Goal: Task Accomplishment & Management: Manage account settings

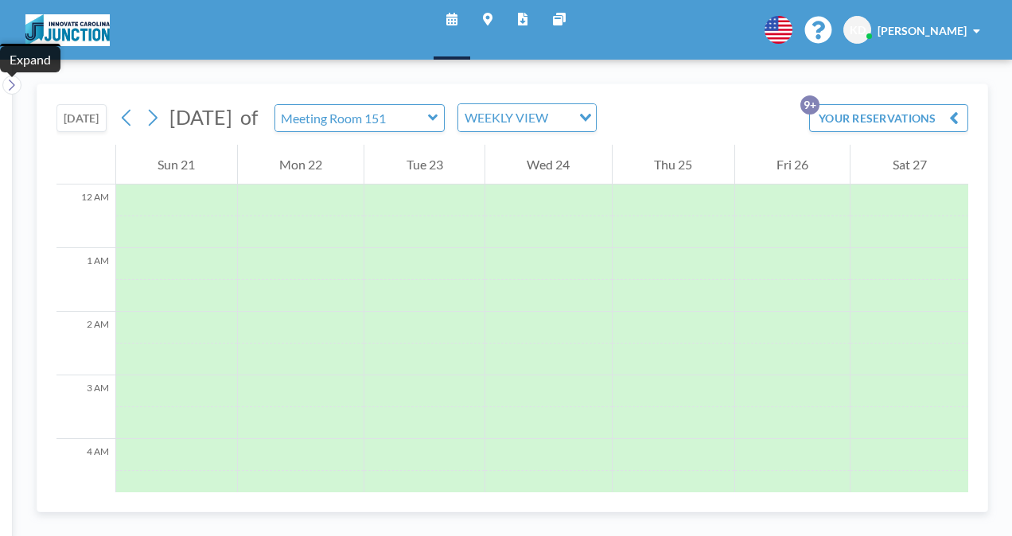
scroll to position [625, 0]
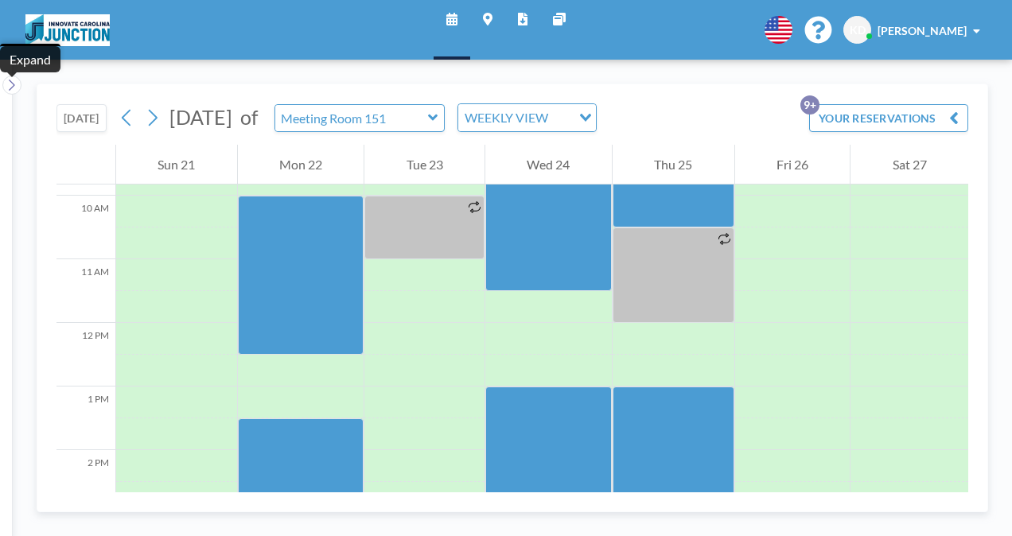
click at [89, 123] on button "[DATE]" at bounding box center [81, 118] width 50 height 28
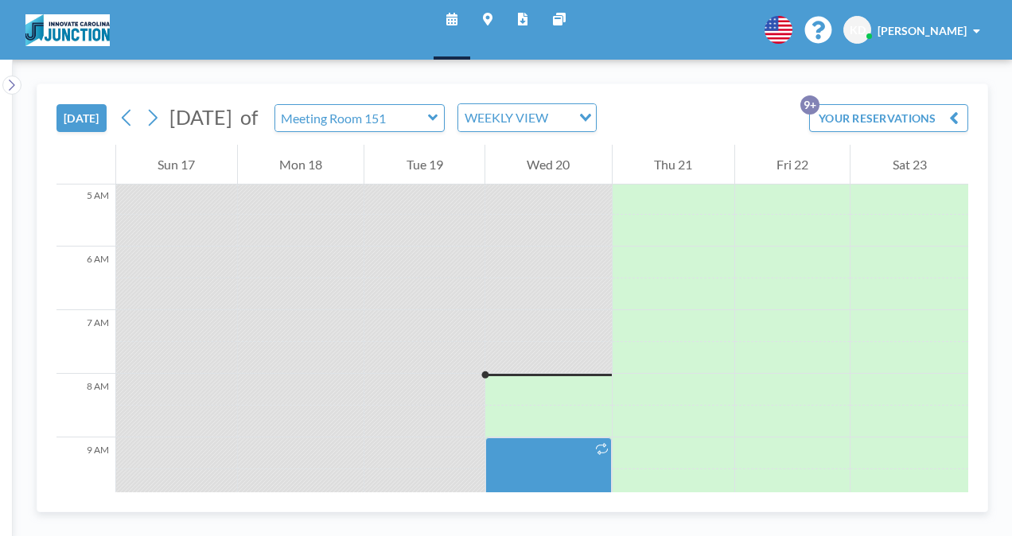
scroll to position [477, 0]
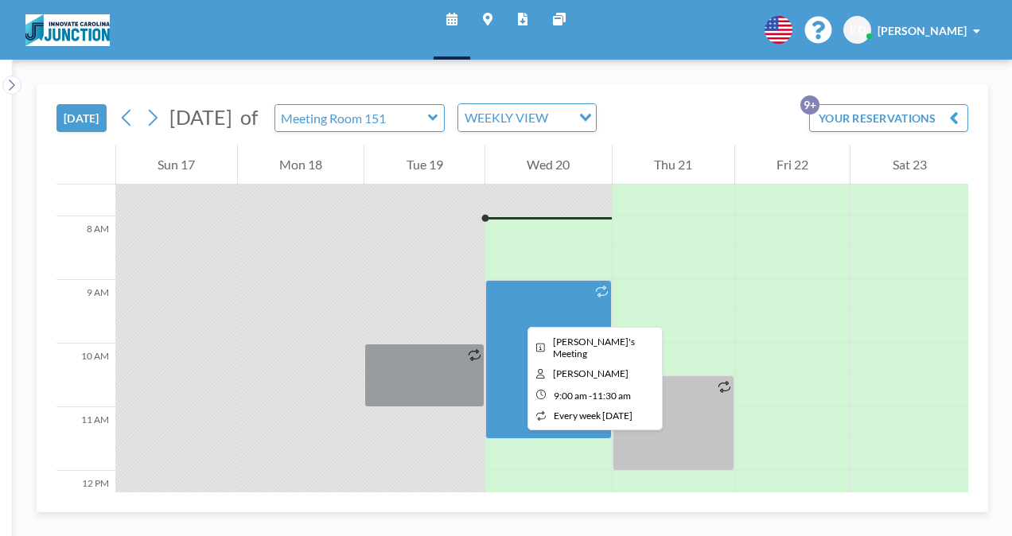
click at [515, 313] on div at bounding box center [548, 359] width 126 height 159
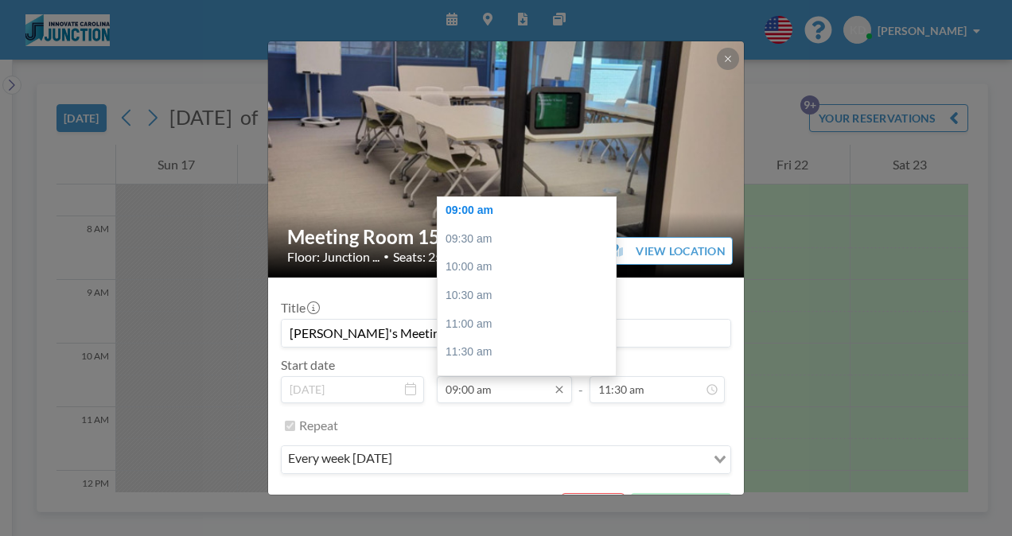
scroll to position [35, 0]
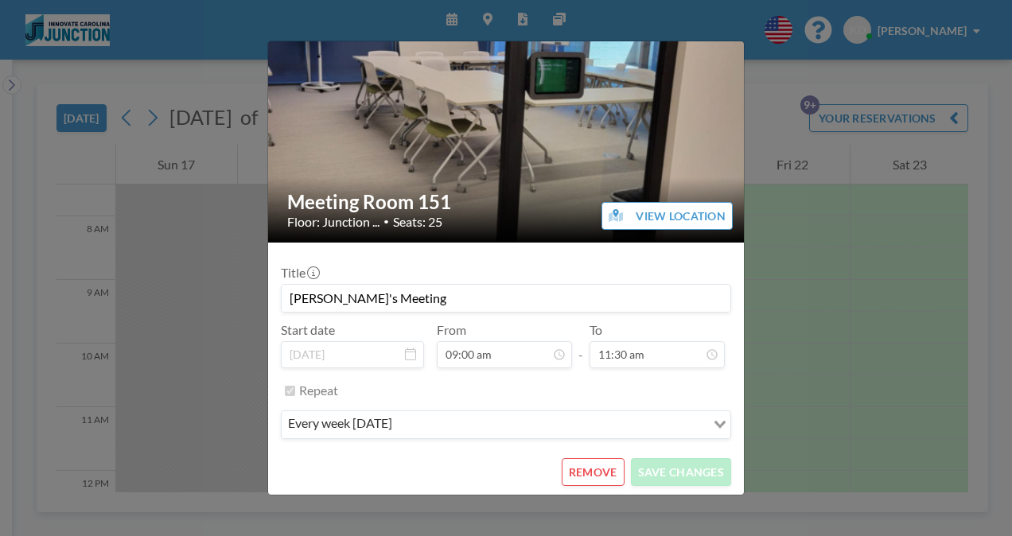
click at [593, 464] on button "REMOVE" at bounding box center [592, 472] width 63 height 28
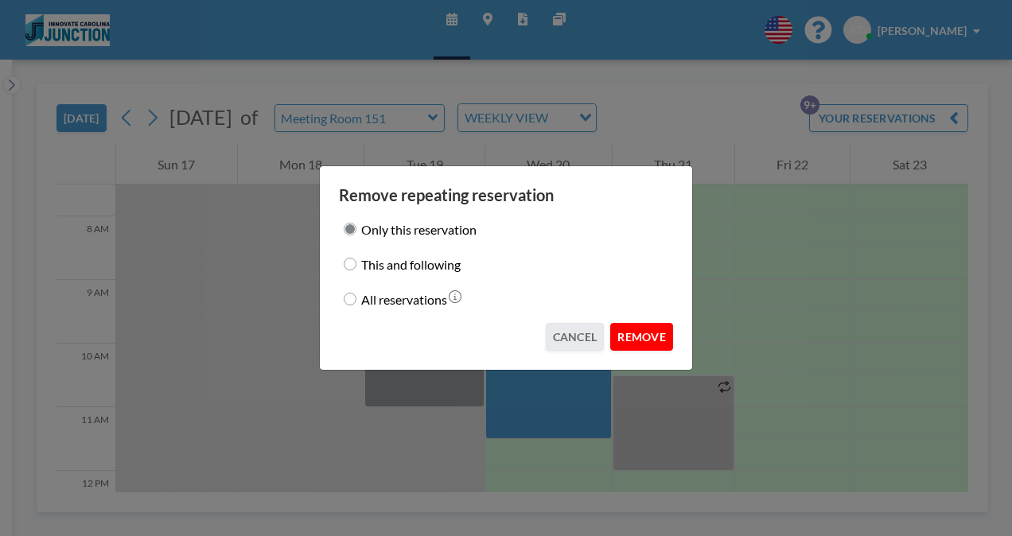
click at [654, 334] on button "REMOVE" at bounding box center [641, 337] width 63 height 28
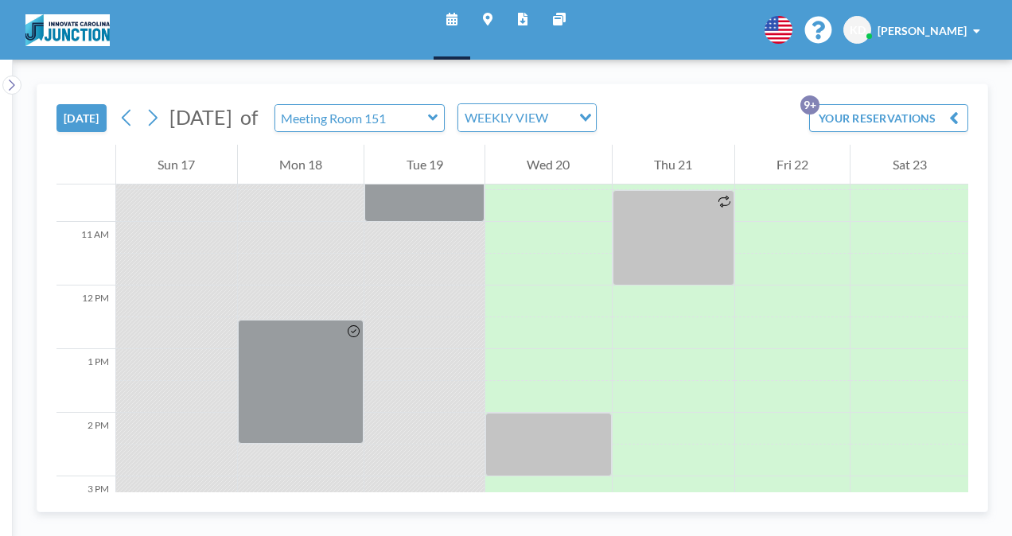
scroll to position [663, 0]
click at [428, 128] on input "text" at bounding box center [351, 118] width 153 height 26
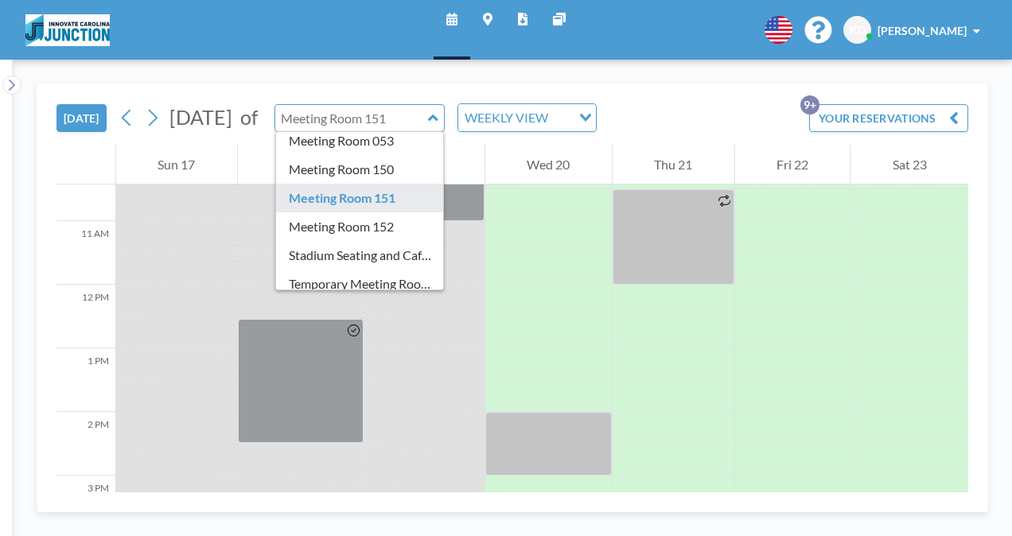
scroll to position [165, 0]
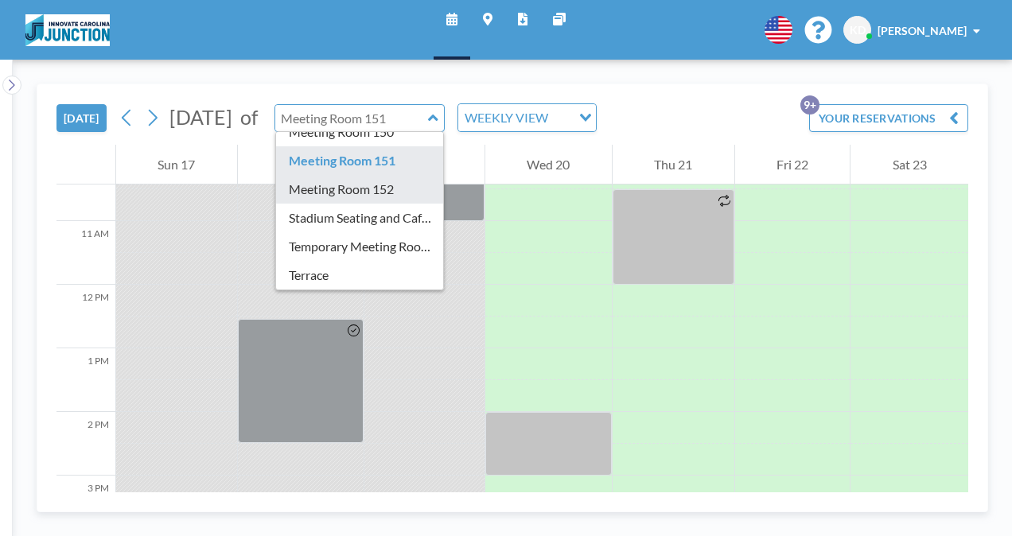
type input "Meeting Room 152"
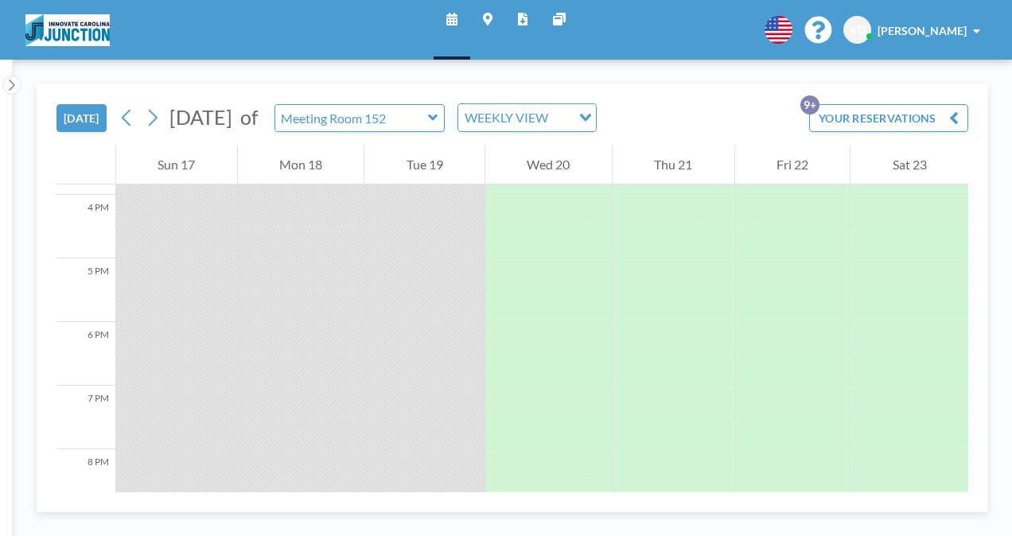
scroll to position [1146, 0]
click at [445, 129] on div "Meeting Room 152" at bounding box center [359, 118] width 171 height 28
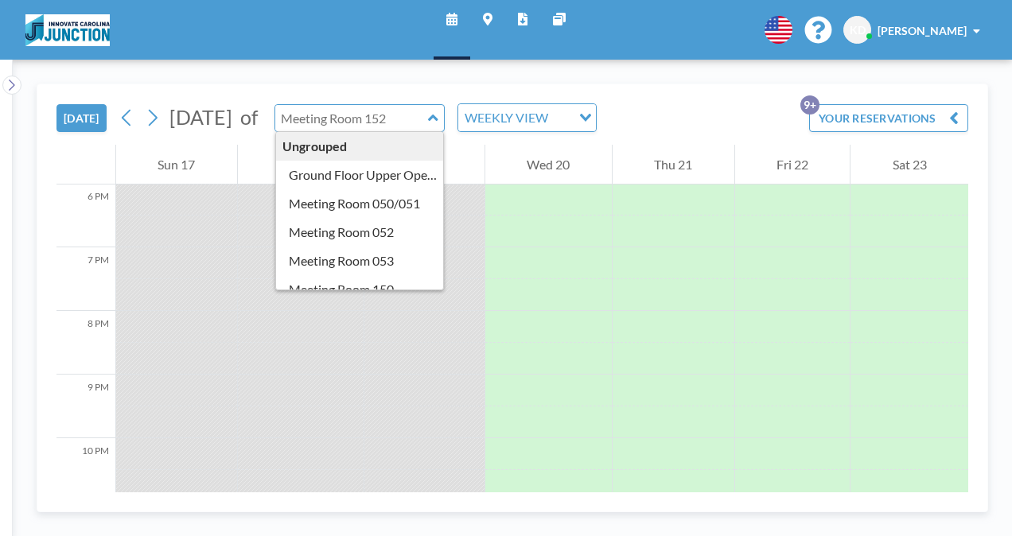
click at [428, 122] on input "text" at bounding box center [351, 118] width 153 height 26
type input "Meeting Room 050/051"
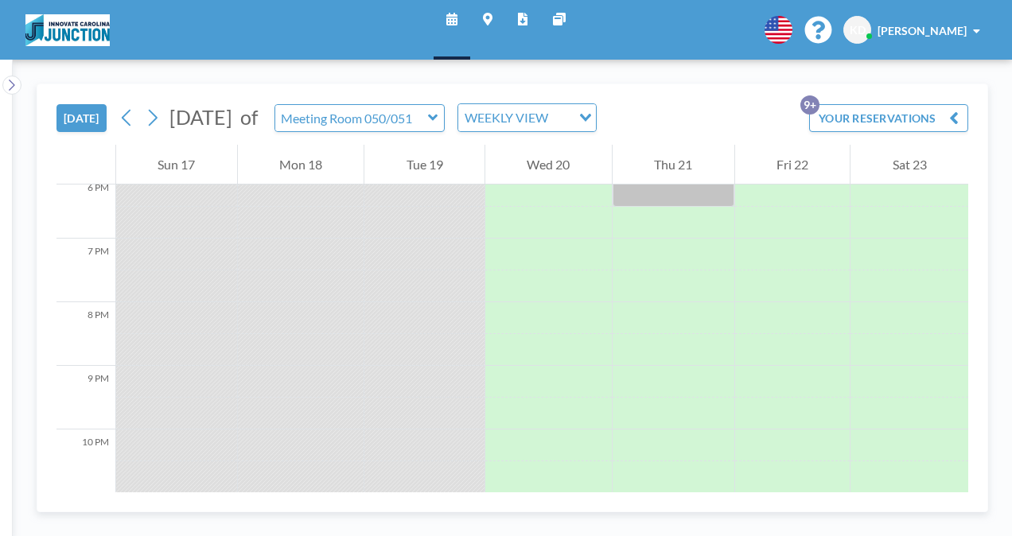
scroll to position [1225, 0]
click at [438, 124] on icon at bounding box center [433, 118] width 10 height 16
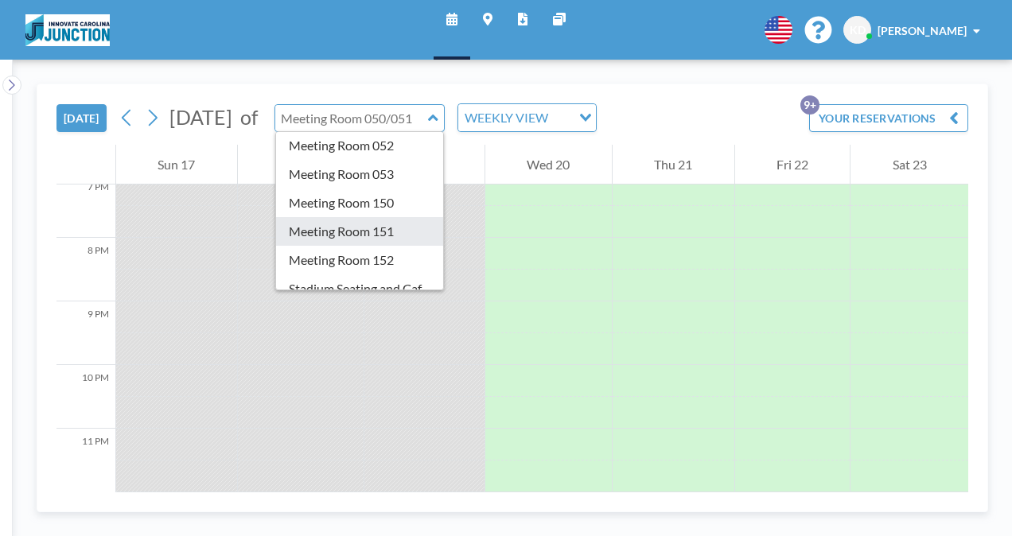
scroll to position [165, 0]
